Goal: Information Seeking & Learning: Learn about a topic

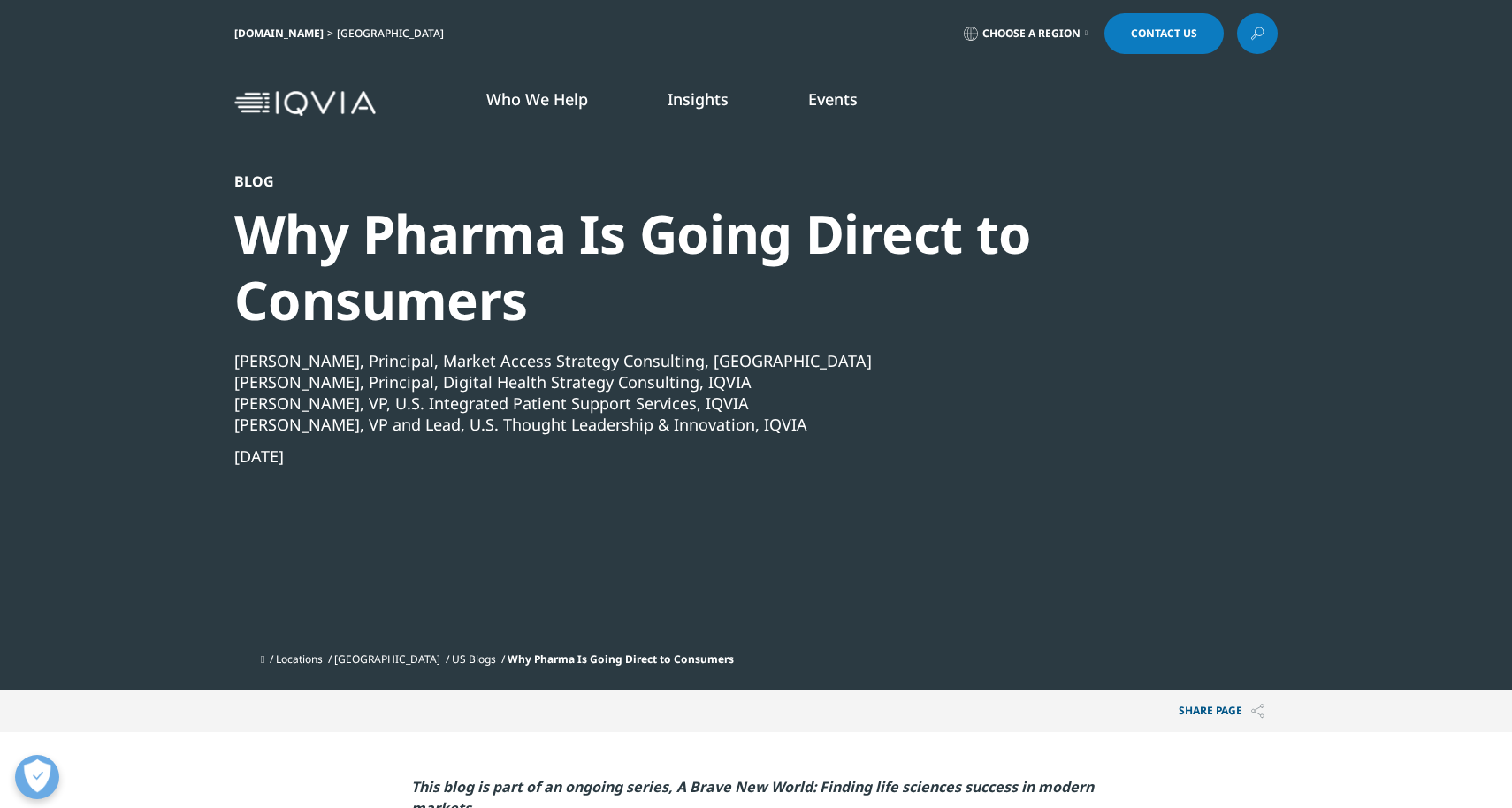
click at [557, 587] on div "Blog Why Pharma Is Going Direct to Consumers [PERSON_NAME], Principal, Market A…" at bounding box center [708, 408] width 948 height 471
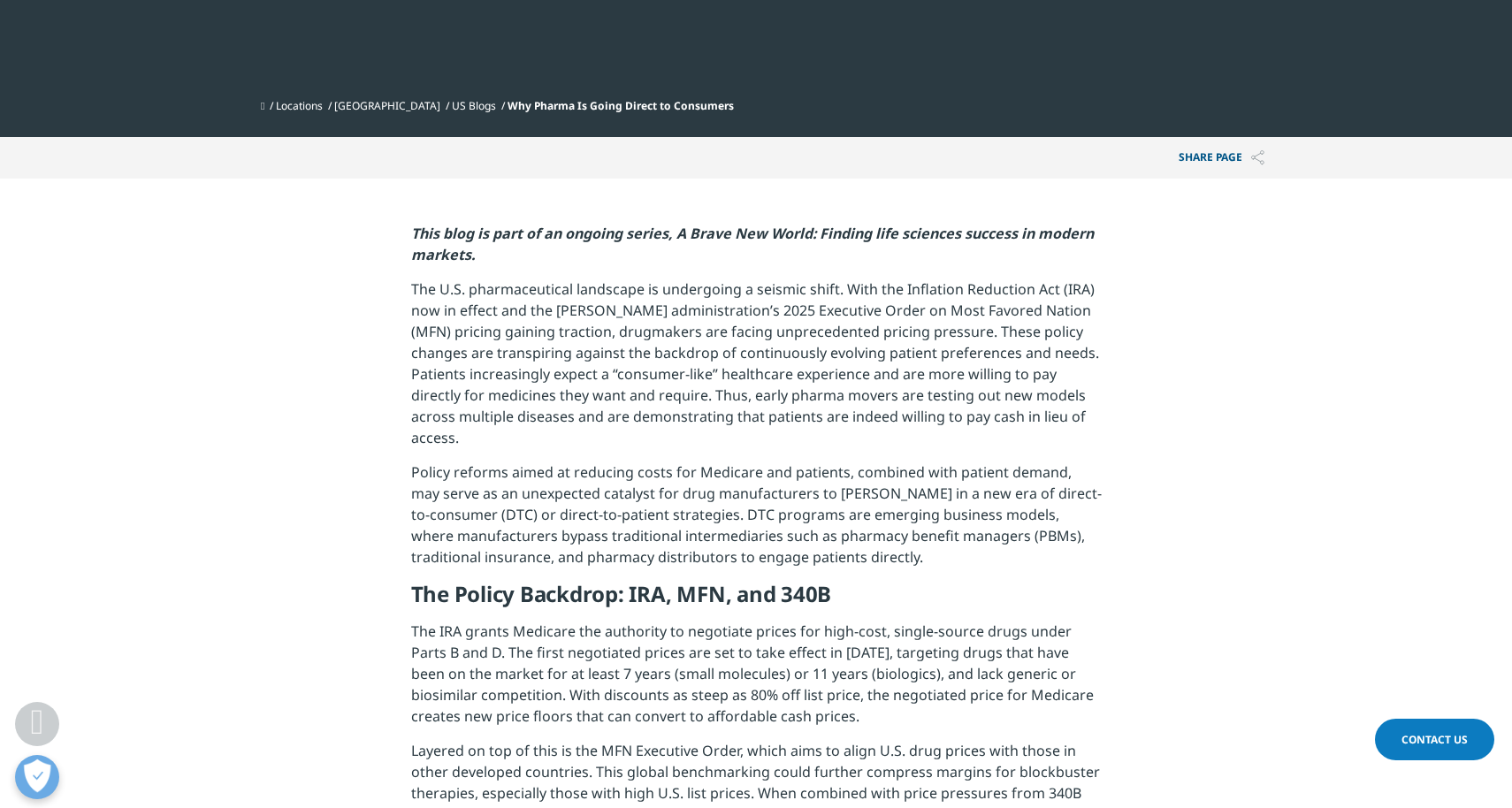
scroll to position [602, 0]
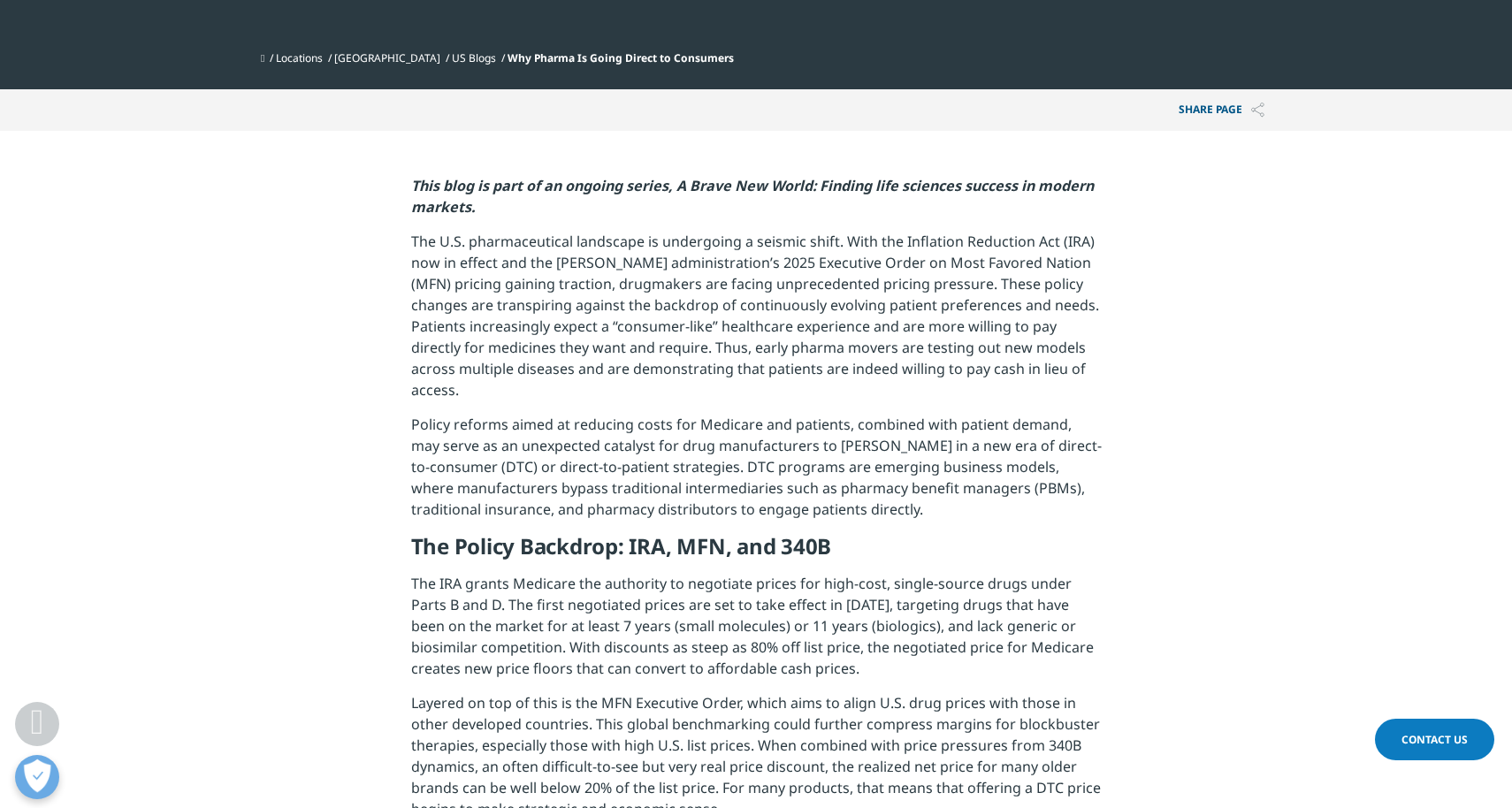
click at [832, 366] on p "The U.S. pharmaceutical landscape is undergoing a seismic shift. With the Infla…" at bounding box center [756, 322] width 690 height 183
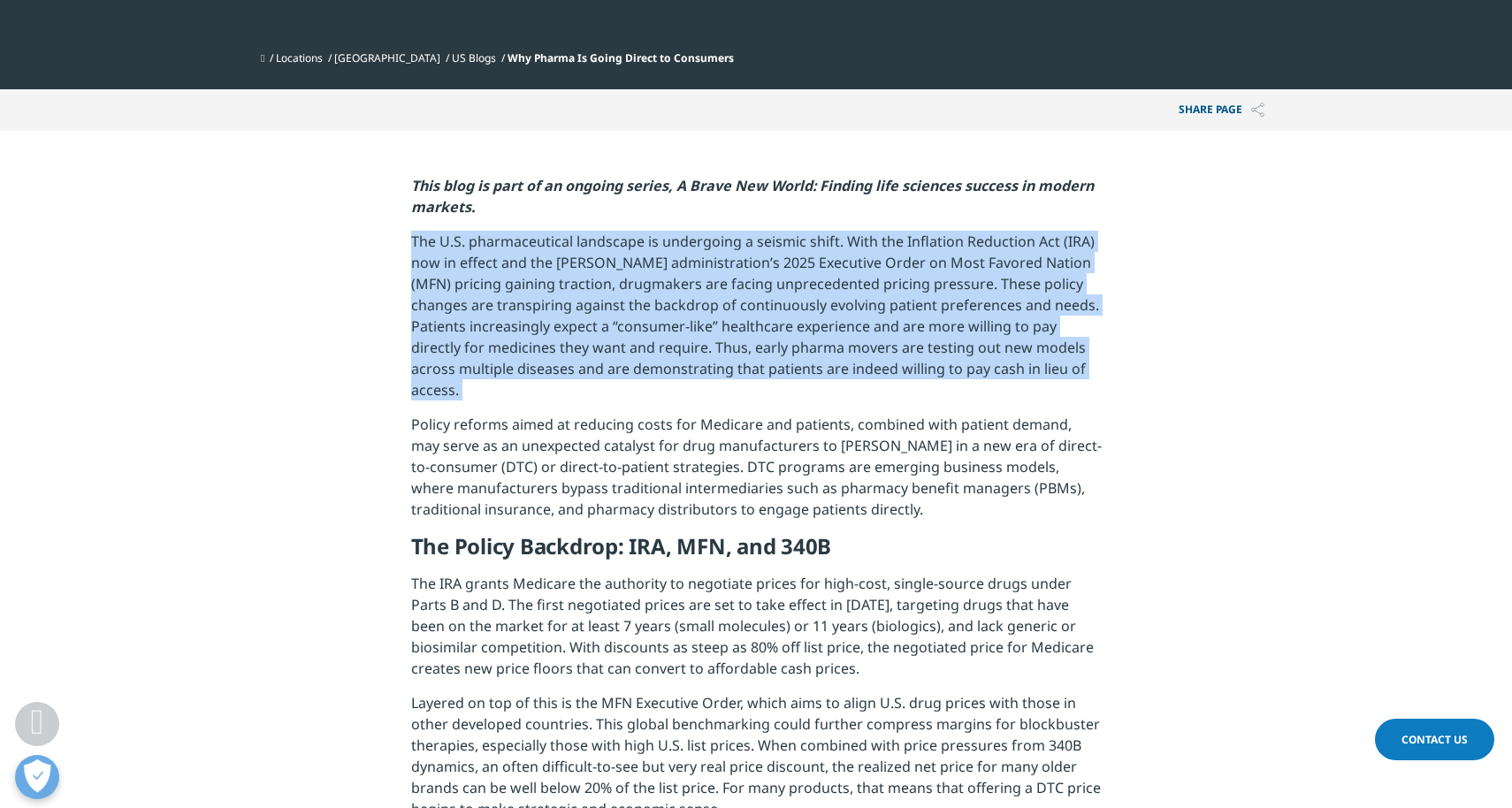
click at [832, 366] on p "The U.S. pharmaceutical landscape is undergoing a seismic shift. With the Infla…" at bounding box center [756, 322] width 690 height 183
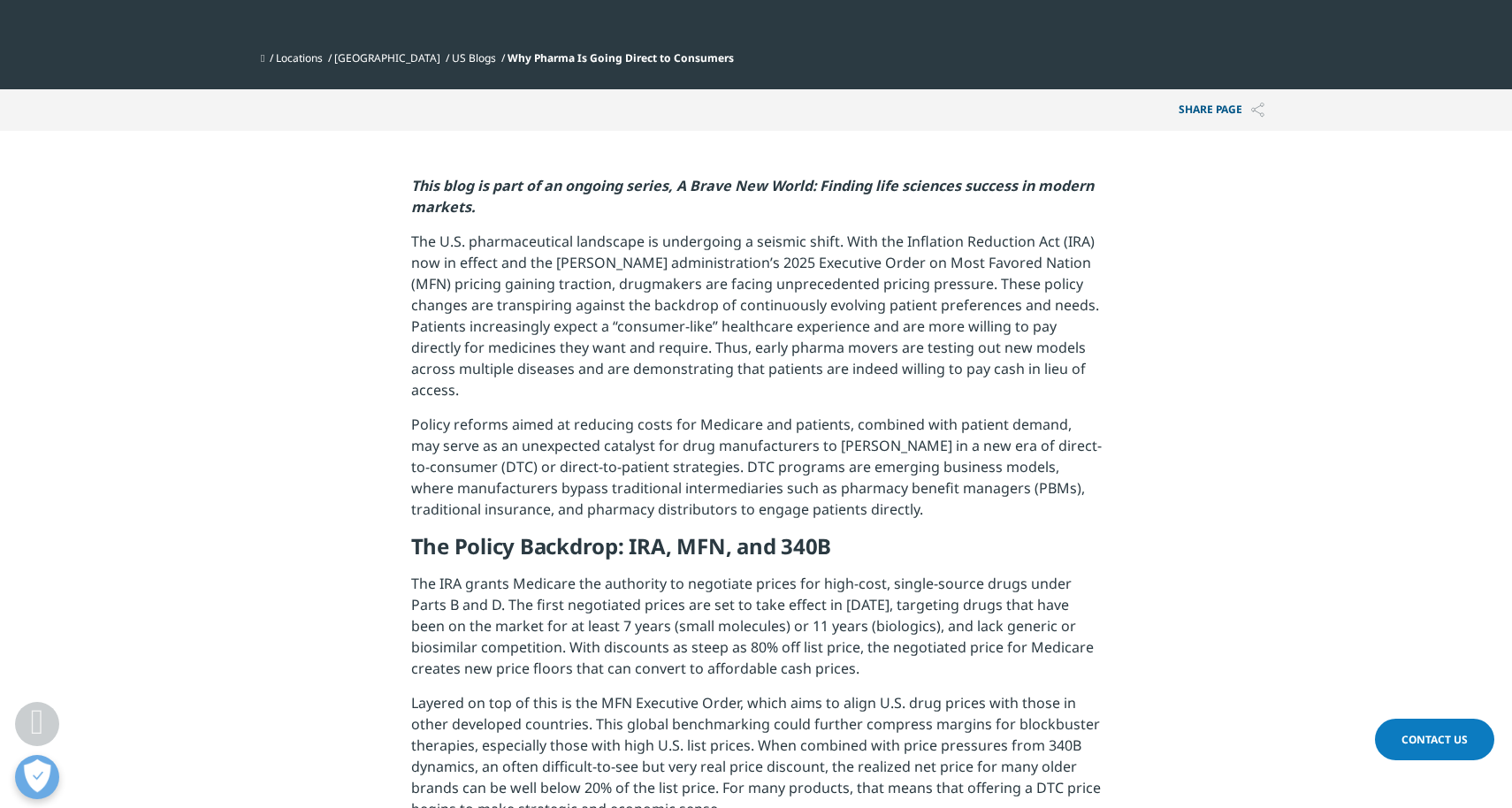
click at [810, 363] on p "The U.S. pharmaceutical landscape is undergoing a seismic shift. With the Infla…" at bounding box center [756, 322] width 690 height 183
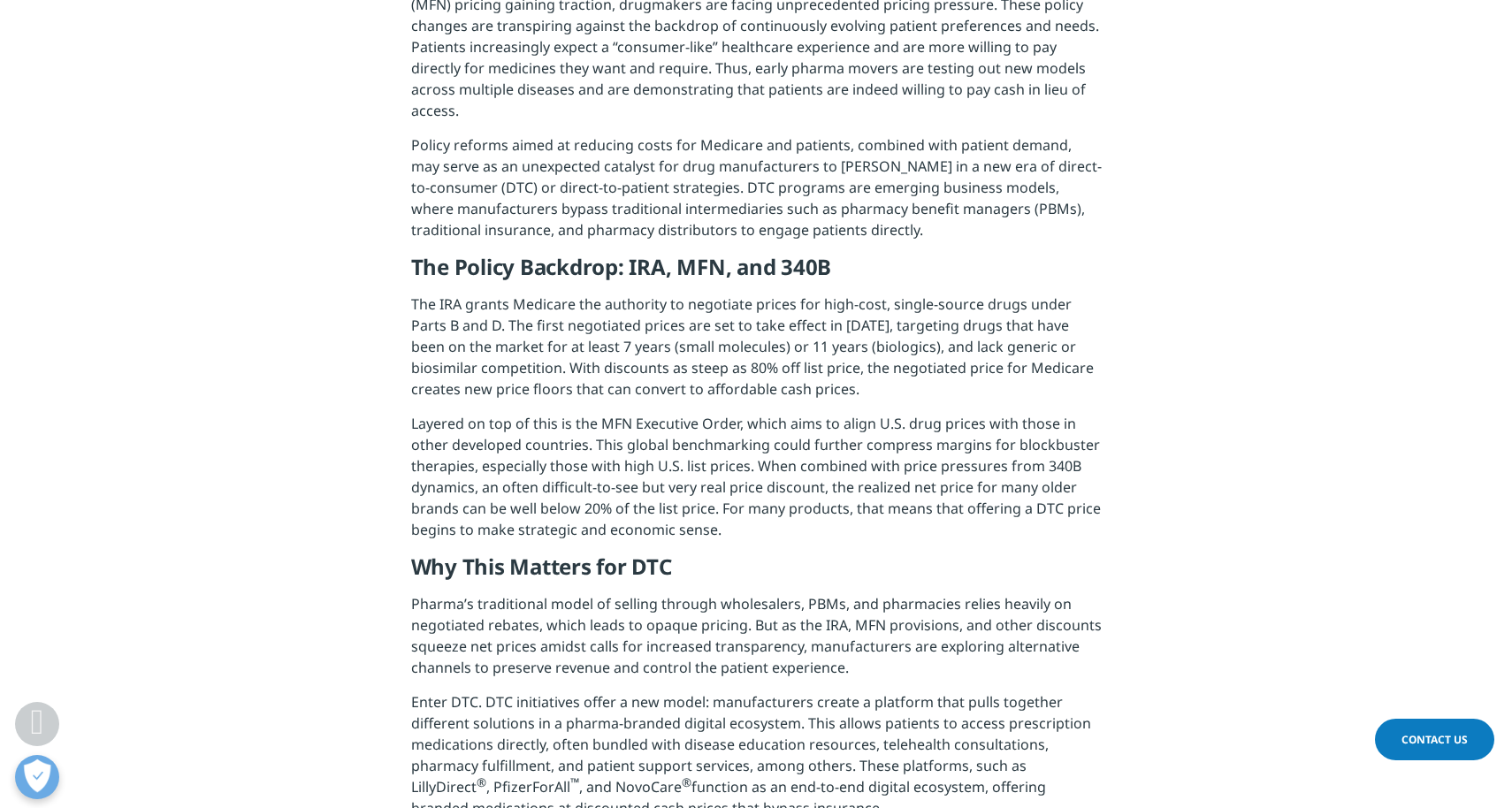
scroll to position [884, 0]
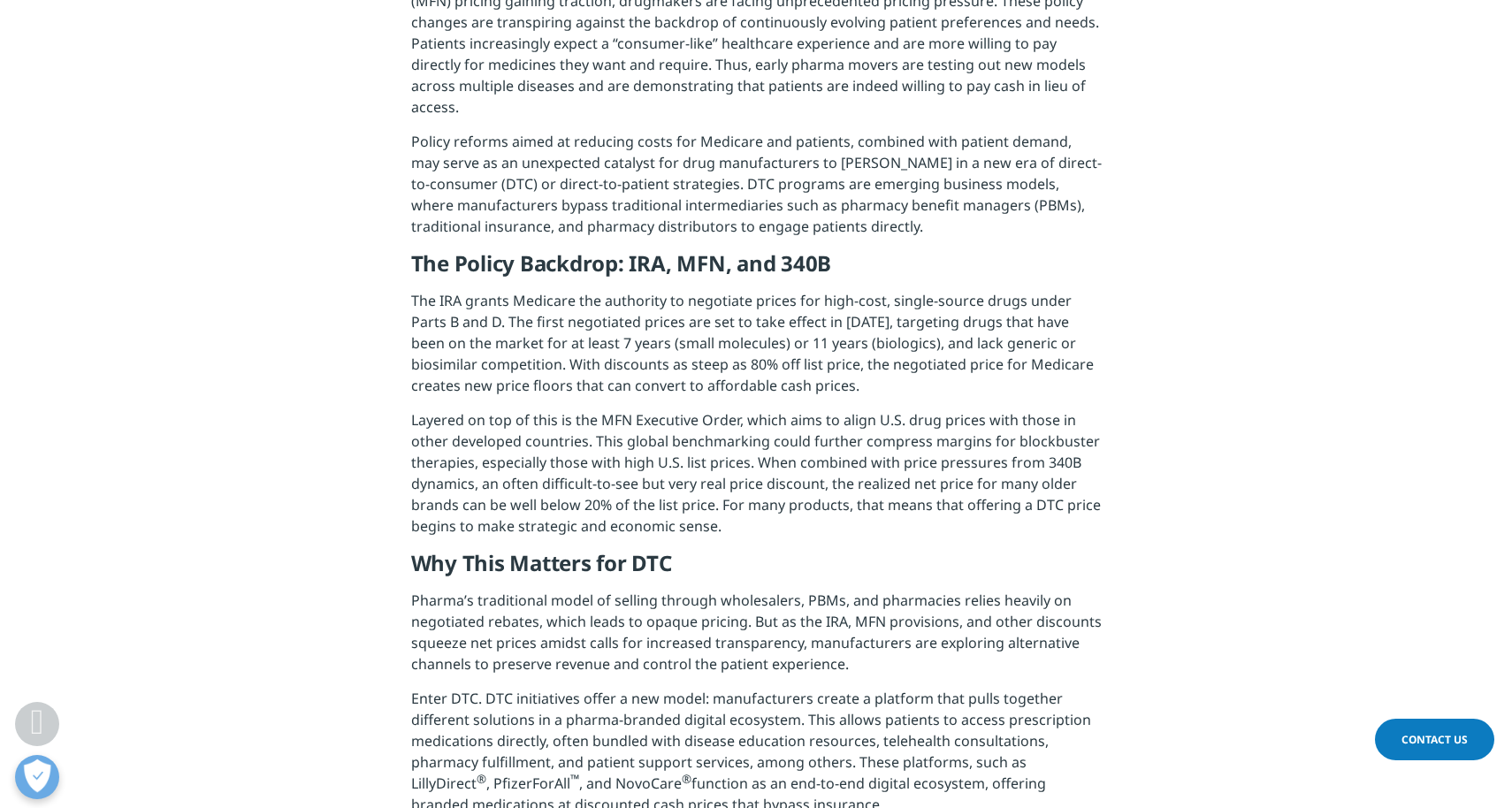
click at [834, 290] on p "The IRA grants Medicare the authority to negotiate prices for high-cost, single…" at bounding box center [756, 350] width 690 height 119
drag, startPoint x: 834, startPoint y: 281, endPoint x: 986, endPoint y: 284, distance: 152.0
click at [986, 290] on p "The IRA grants Medicare the authority to negotiate prices for high-cost, single…" at bounding box center [756, 350] width 690 height 119
copy p "high-cost, single-source drugs"
click at [669, 324] on p "The IRA grants Medicare the authority to negotiate prices for high-cost, single…" at bounding box center [756, 350] width 690 height 119
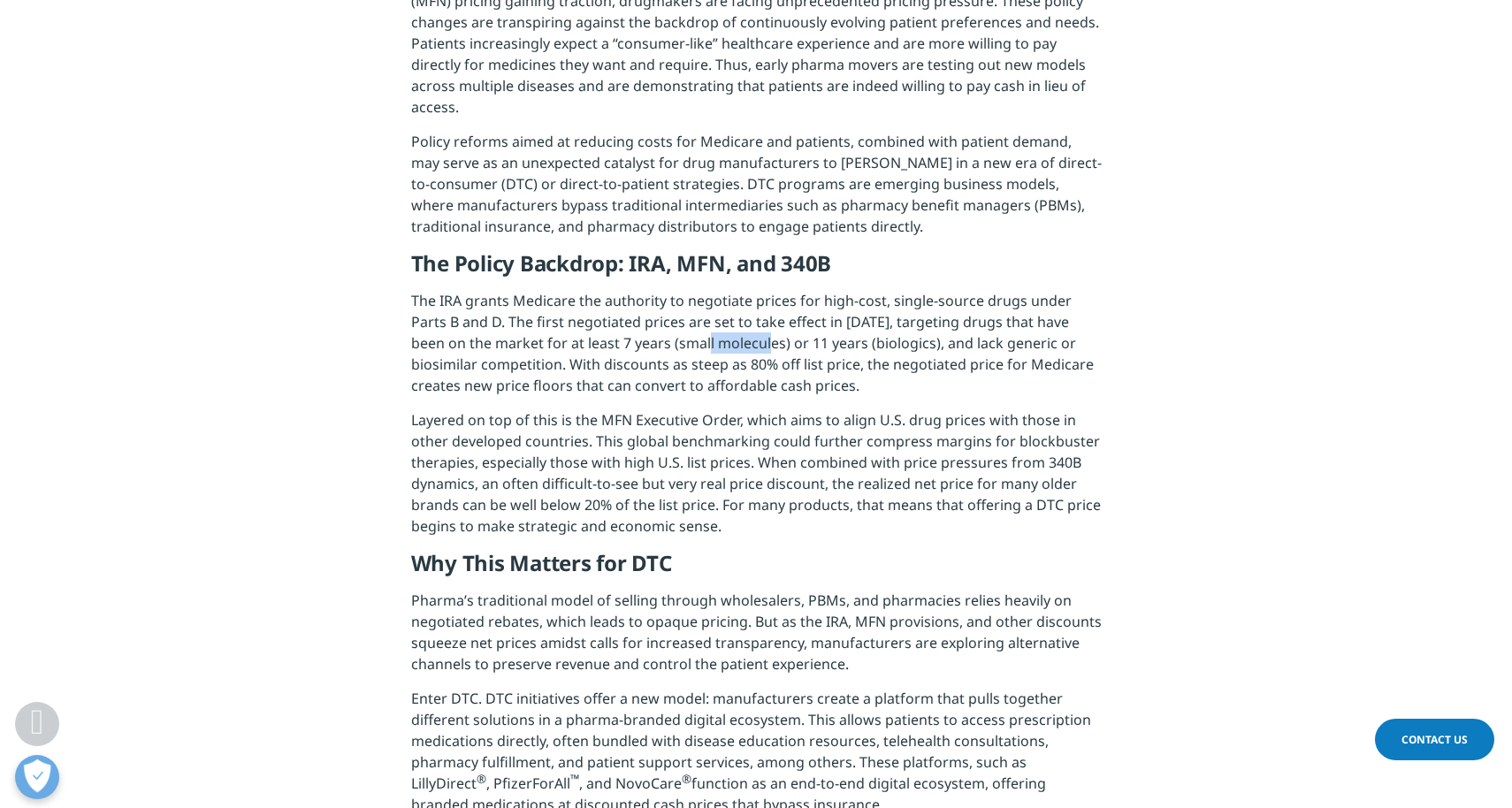
click at [669, 324] on p "The IRA grants Medicare the authority to negotiate prices for high-cost, single…" at bounding box center [756, 350] width 690 height 119
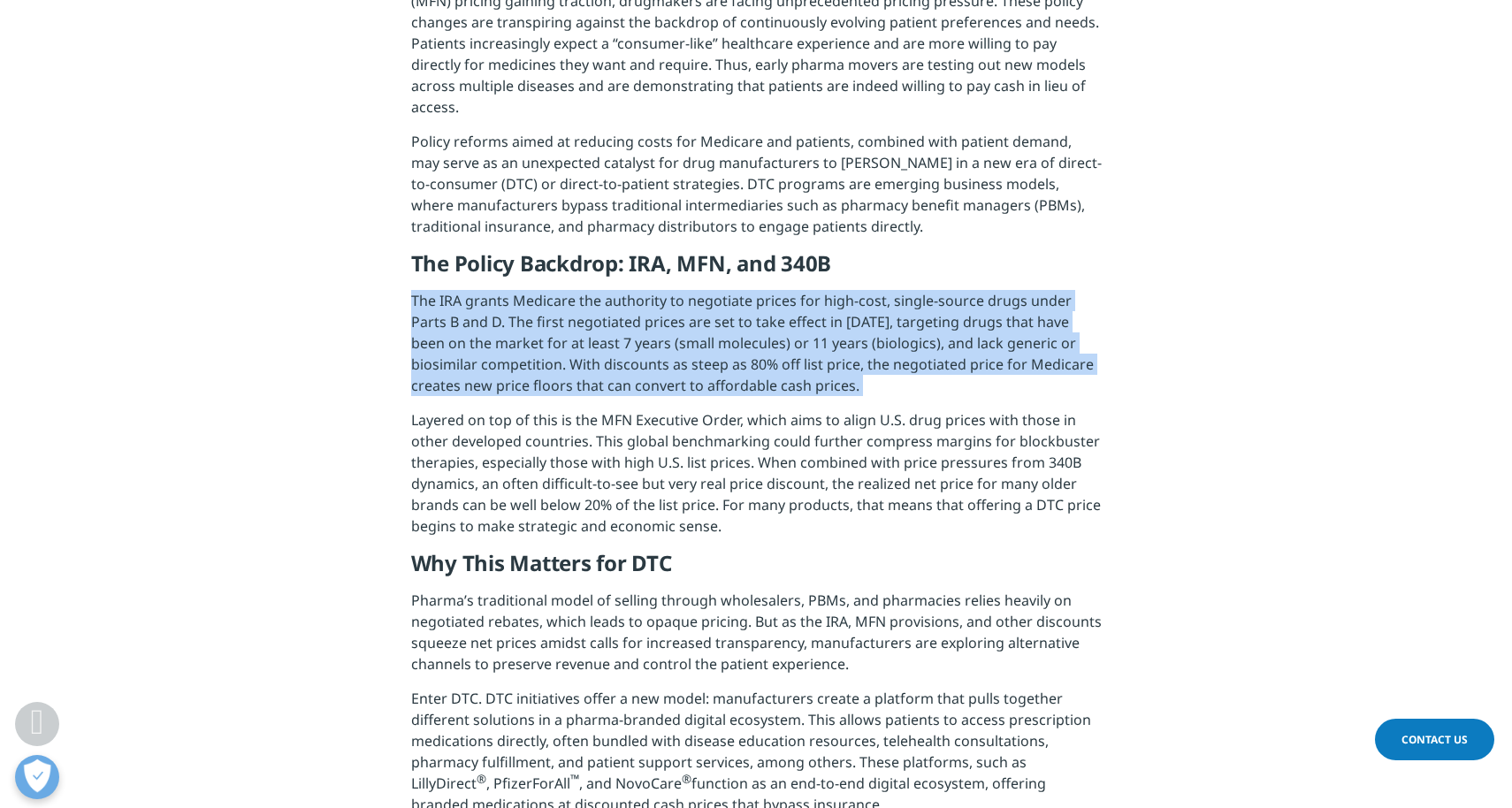
click at [669, 324] on p "The IRA grants Medicare the authority to negotiate prices for high-cost, single…" at bounding box center [756, 350] width 690 height 119
click at [642, 312] on p "The IRA grants Medicare the authority to negotiate prices for high-cost, single…" at bounding box center [756, 350] width 690 height 119
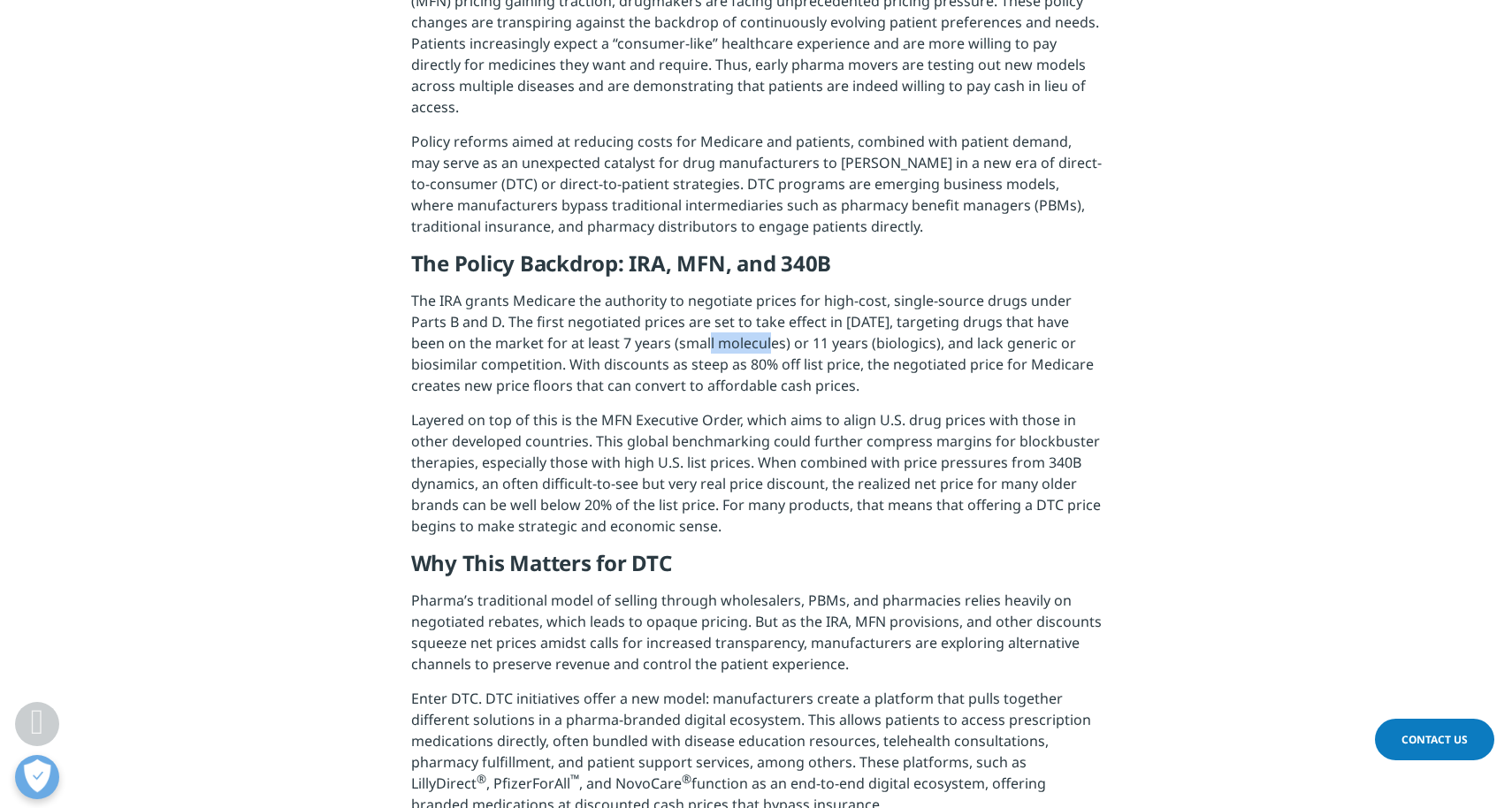
click at [642, 312] on p "The IRA grants Medicare the authority to negotiate prices for high-cost, single…" at bounding box center [756, 350] width 690 height 119
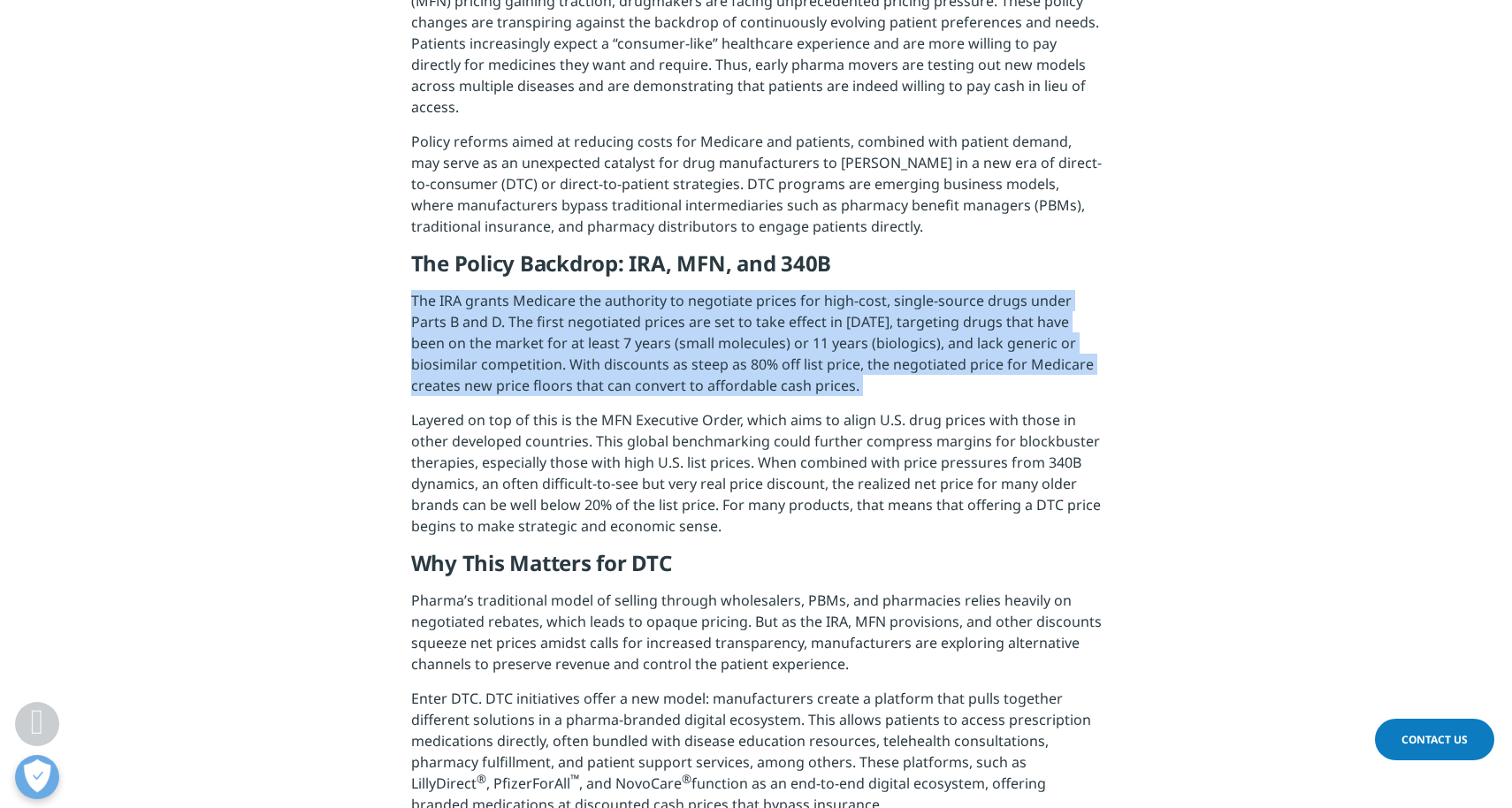
click at [642, 312] on p "The IRA grants Medicare the authority to negotiate prices for high-cost, single…" at bounding box center [756, 350] width 690 height 119
click at [606, 290] on p "The IRA grants Medicare the authority to negotiate prices for high-cost, single…" at bounding box center [756, 350] width 690 height 119
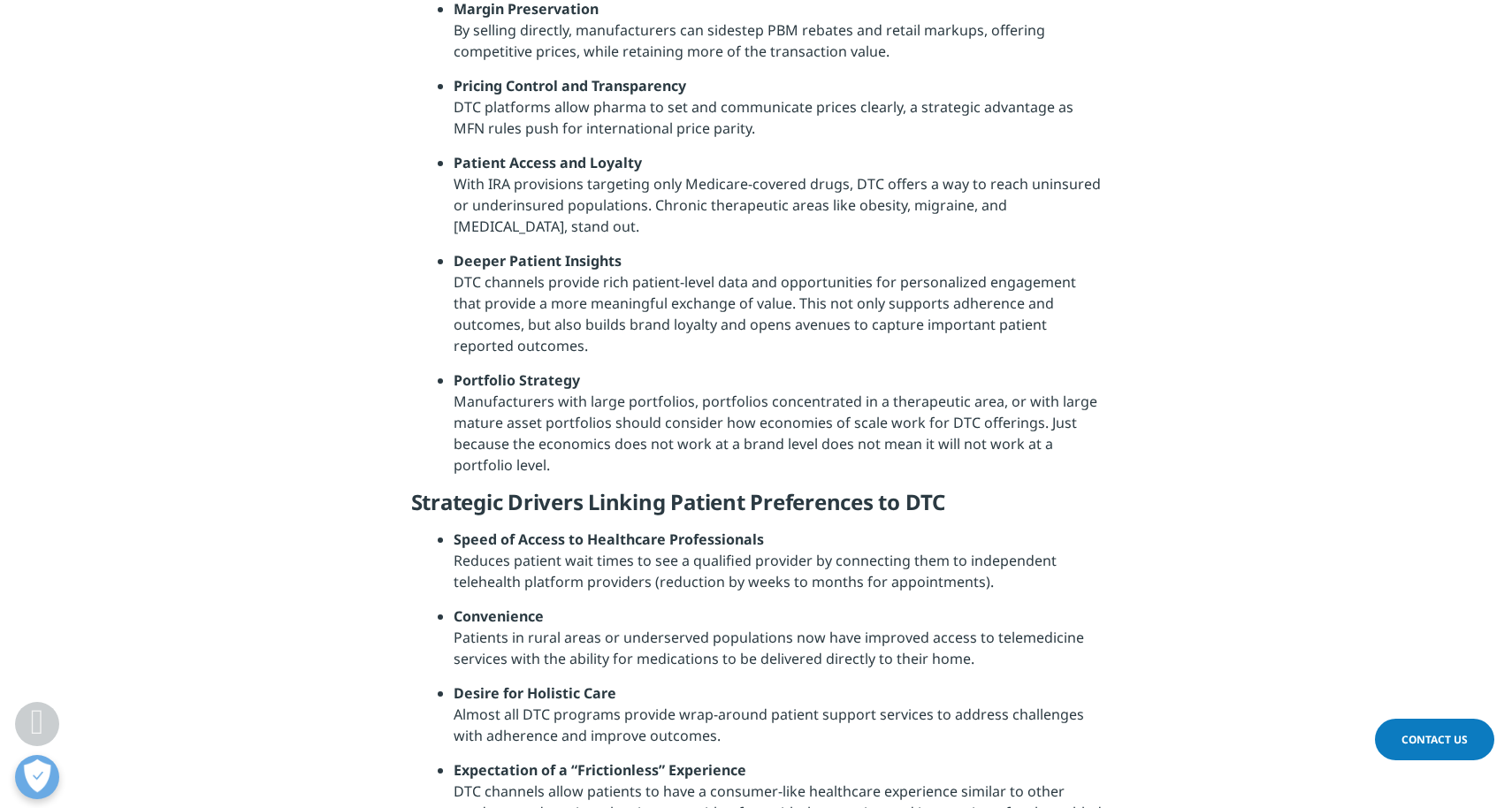
scroll to position [2299, 0]
